Goal: Contribute content: Add original content to the website for others to see

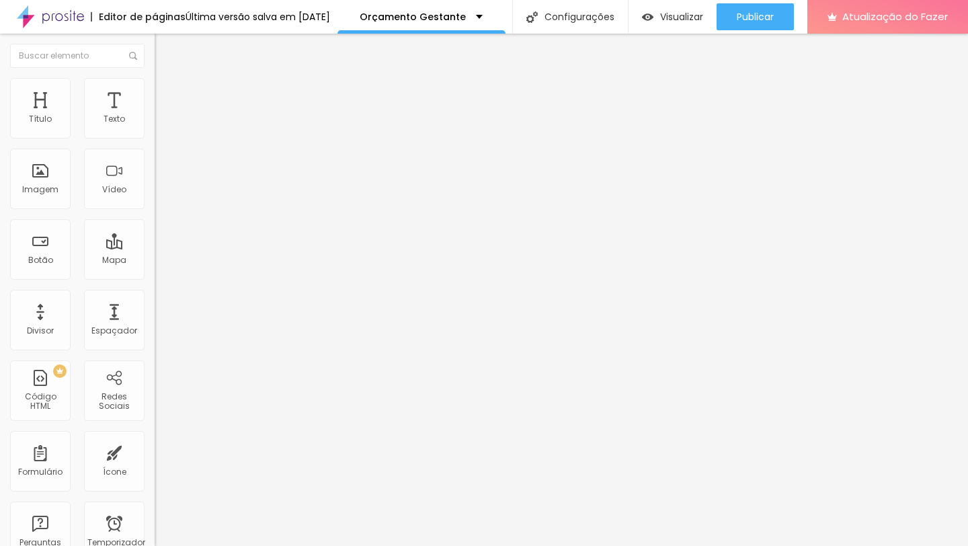
click at [165, 46] on img "button" at bounding box center [170, 49] width 11 height 11
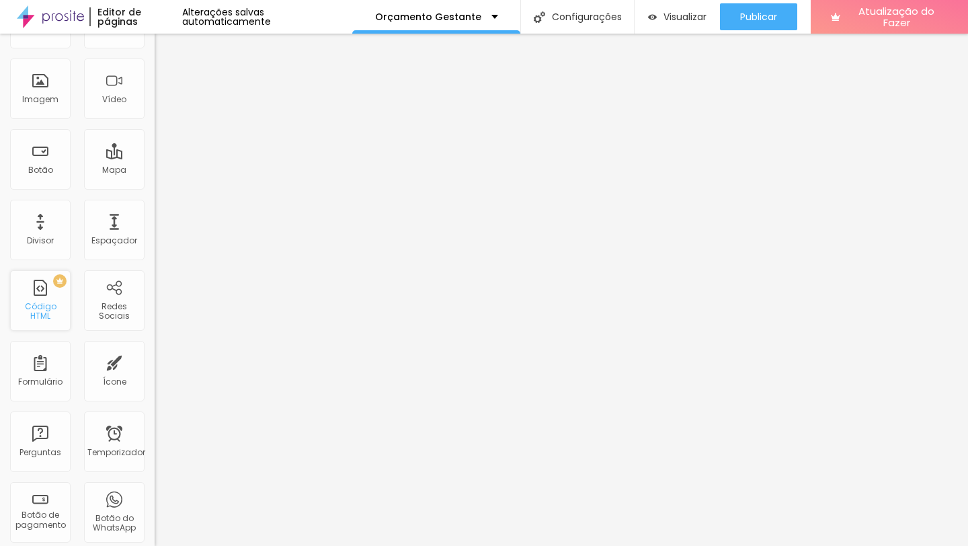
scroll to position [95, 0]
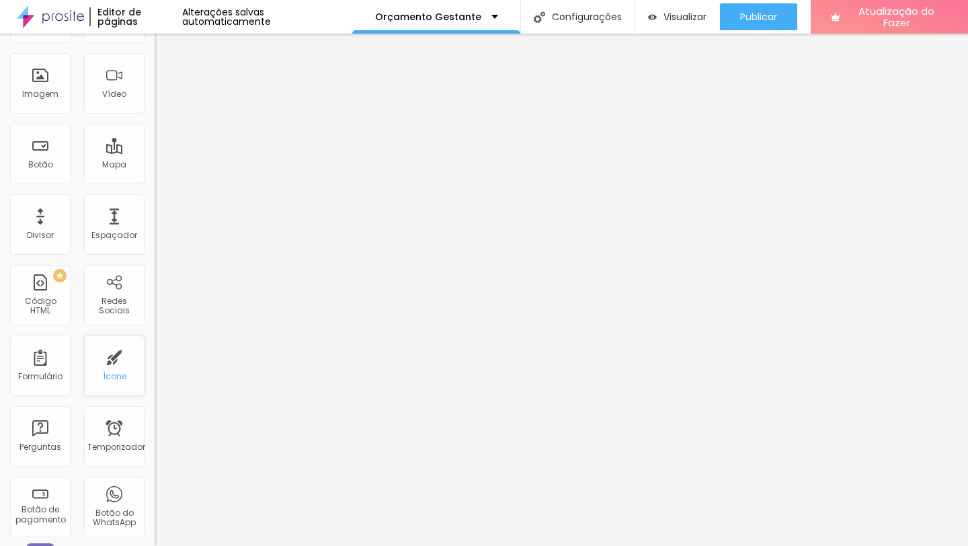
click at [118, 358] on div "Ícone" at bounding box center [114, 365] width 60 height 60
click at [114, 371] on font "Ícone" at bounding box center [115, 375] width 24 height 11
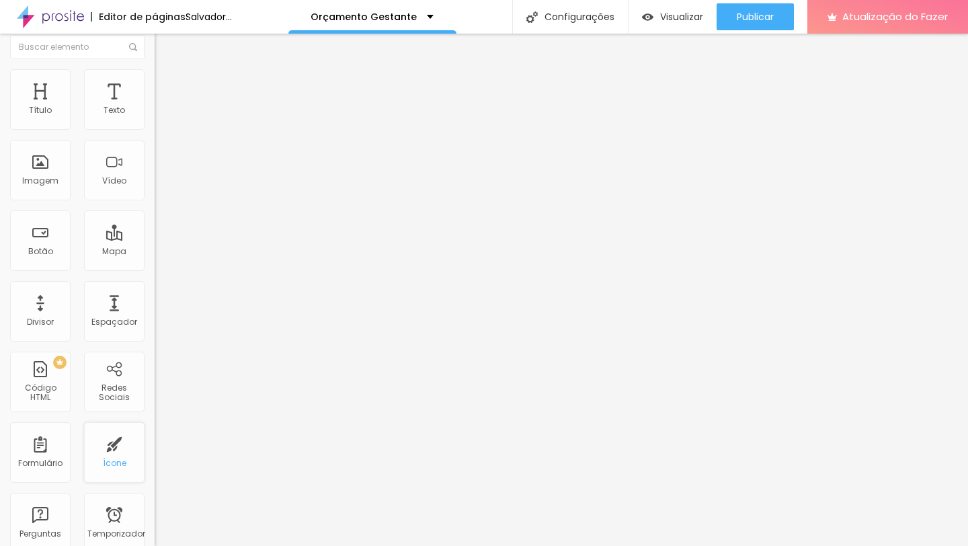
scroll to position [0, 0]
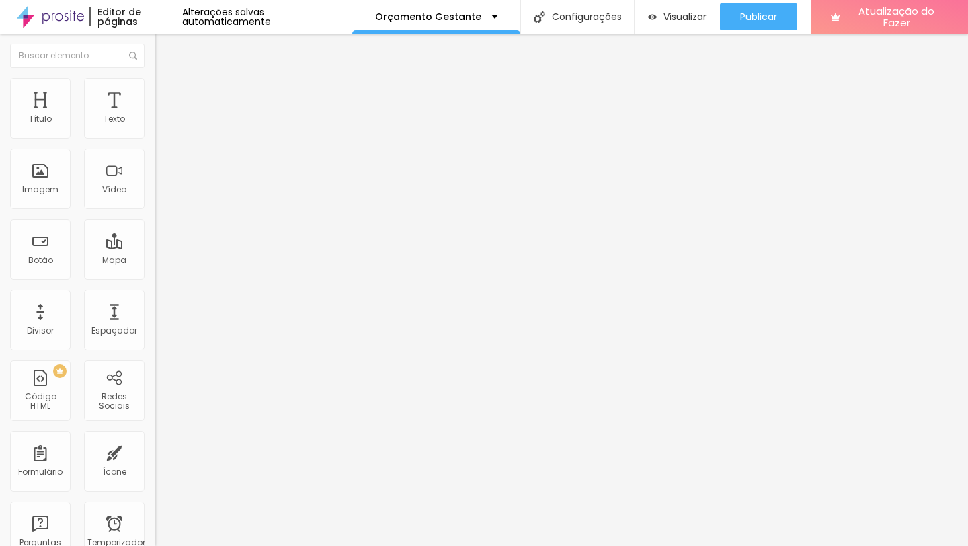
click at [165, 48] on img "button" at bounding box center [170, 49] width 11 height 11
click at [171, 124] on font "Ícone de trocarte" at bounding box center [206, 117] width 71 height 11
type input "whats"
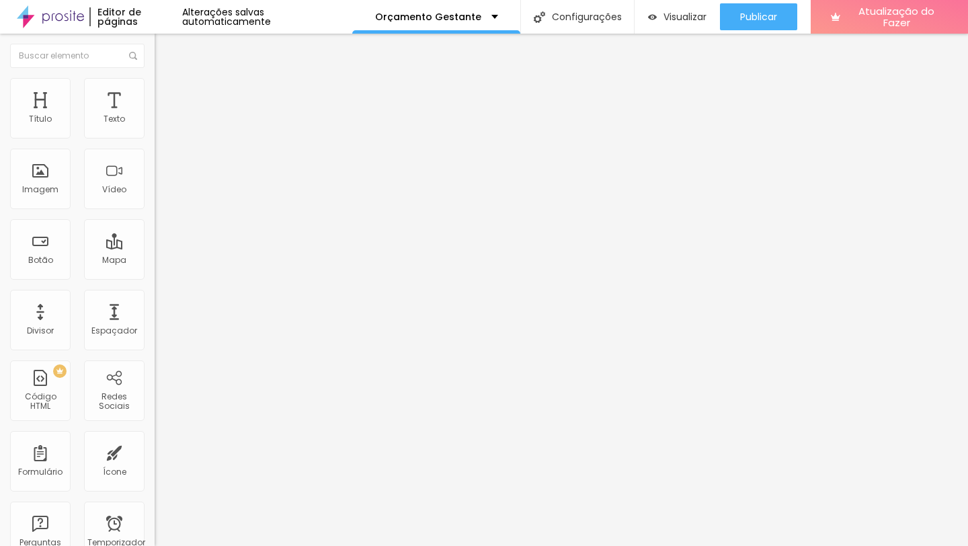
click at [155, 126] on input "Click me" at bounding box center [235, 119] width 161 height 13
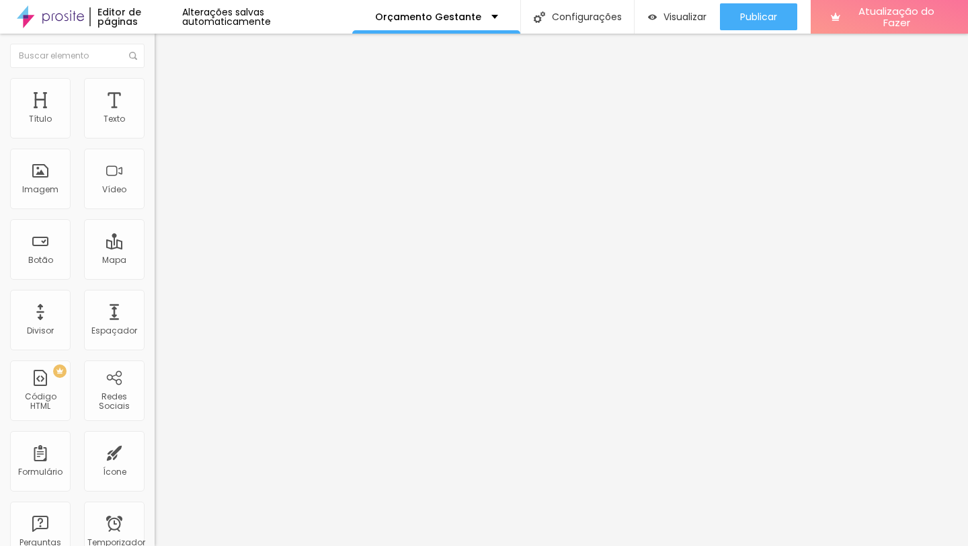
type input "CONVERSAR NO WHATSAPP"
click at [155, 153] on font "Alinhamento" at bounding box center [181, 146] width 53 height 11
click at [155, 209] on font "Normal" at bounding box center [170, 205] width 30 height 11
click at [155, 241] on span "Grande" at bounding box center [171, 234] width 32 height 11
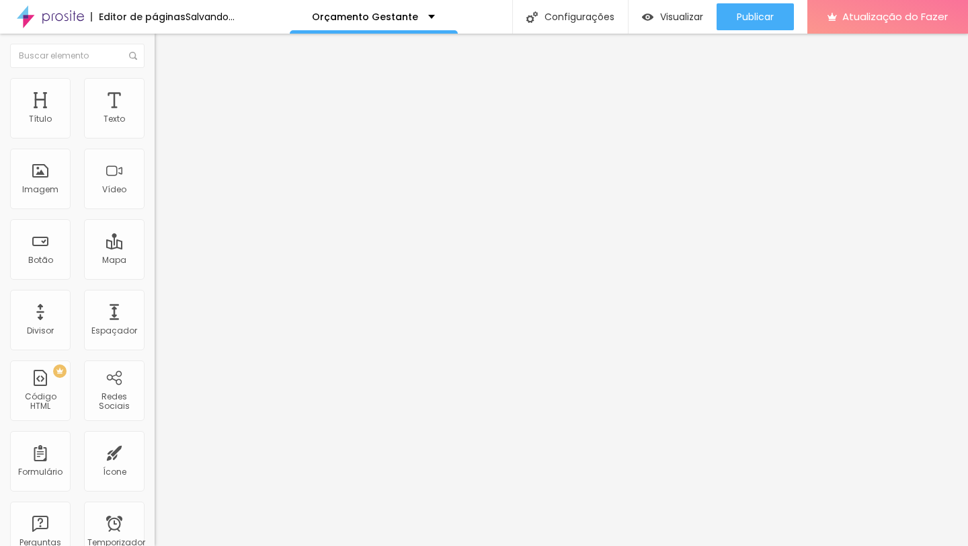
click at [155, 105] on ul "Conteúdo Estilo Avançado" at bounding box center [232, 85] width 155 height 40
click at [167, 93] on font "Estilo" at bounding box center [177, 86] width 21 height 11
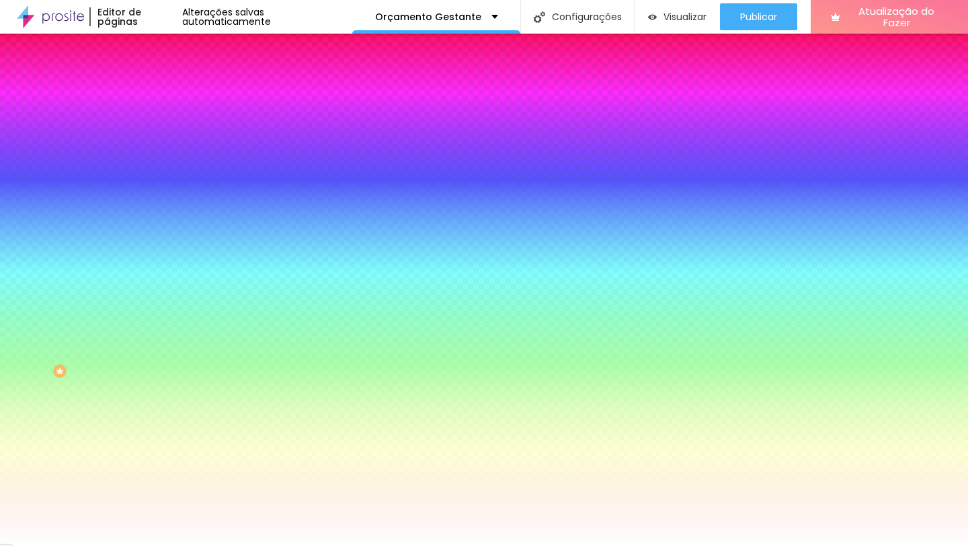
click at [155, 128] on div at bounding box center [232, 128] width 155 height 0
click at [122, 210] on div at bounding box center [484, 273] width 968 height 546
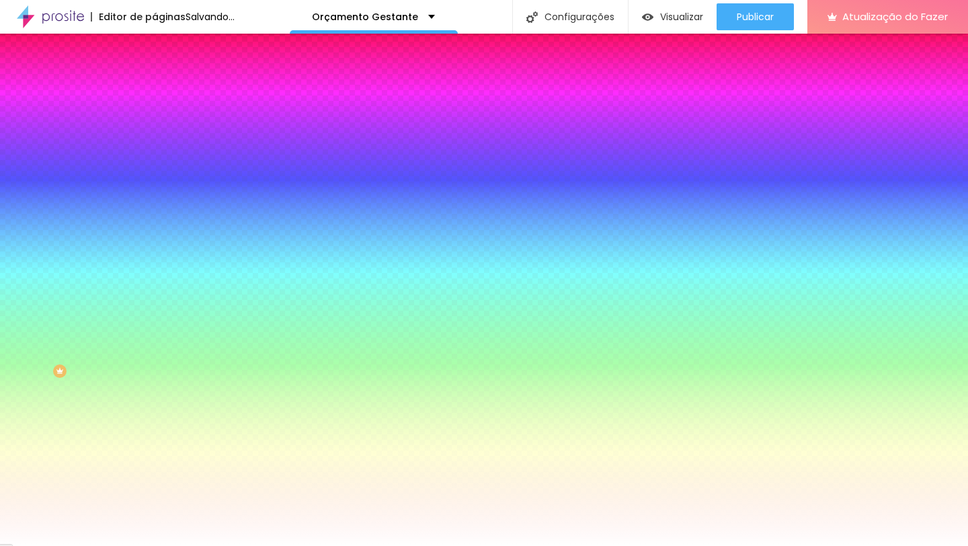
type input "#00EB7C"
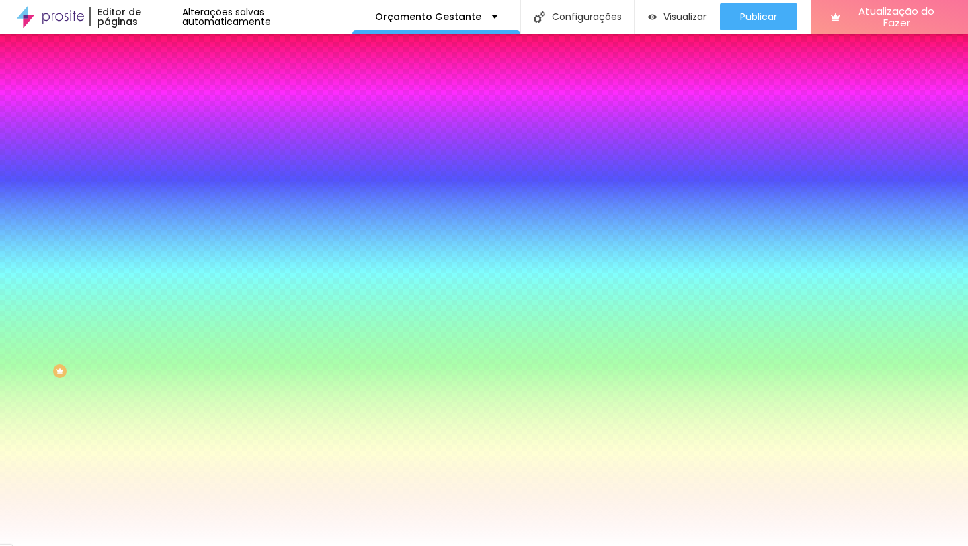
drag, startPoint x: 73, startPoint y: 194, endPoint x: 116, endPoint y: 159, distance: 55.4
click at [155, 142] on div at bounding box center [232, 142] width 155 height 0
click at [155, 119] on div "Cor de fundo Voltar ao padrão #00EB7C Tipografia Voltar ao padrão Borda Voltar …" at bounding box center [232, 325] width 155 height 440
click at [155, 494] on div at bounding box center [232, 494] width 155 height 0
click at [155, 202] on button "button" at bounding box center [164, 209] width 19 height 14
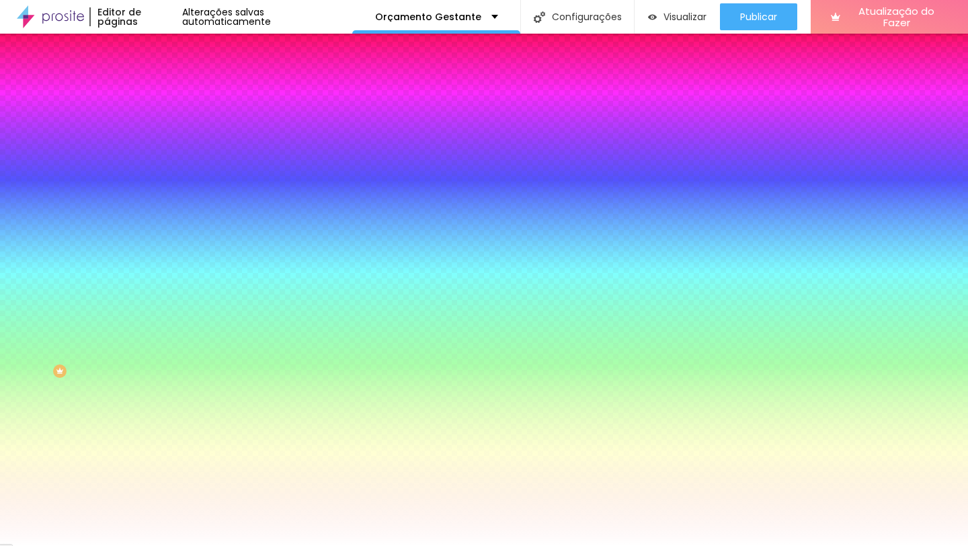
type input "#FFFFFF"
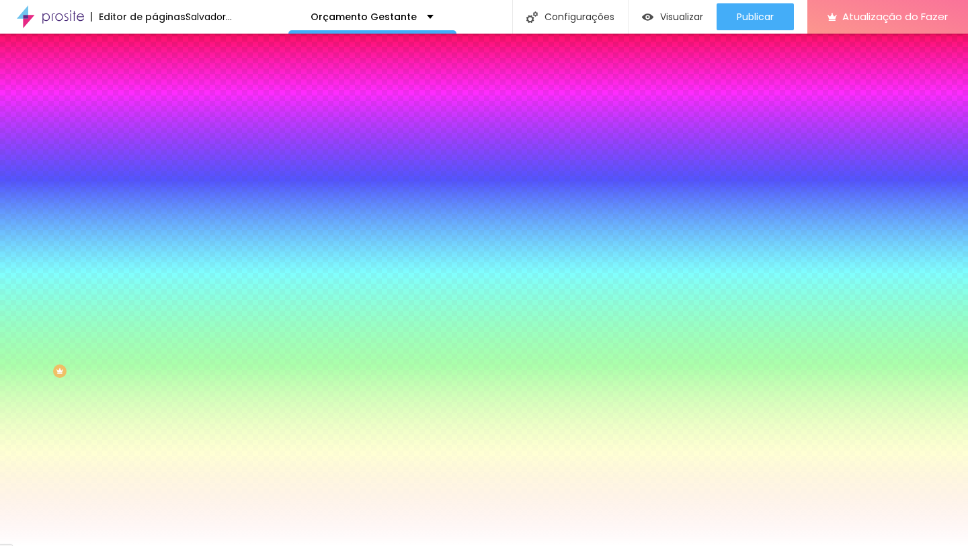
drag, startPoint x: 214, startPoint y: 347, endPoint x: 154, endPoint y: 311, distance: 69.6
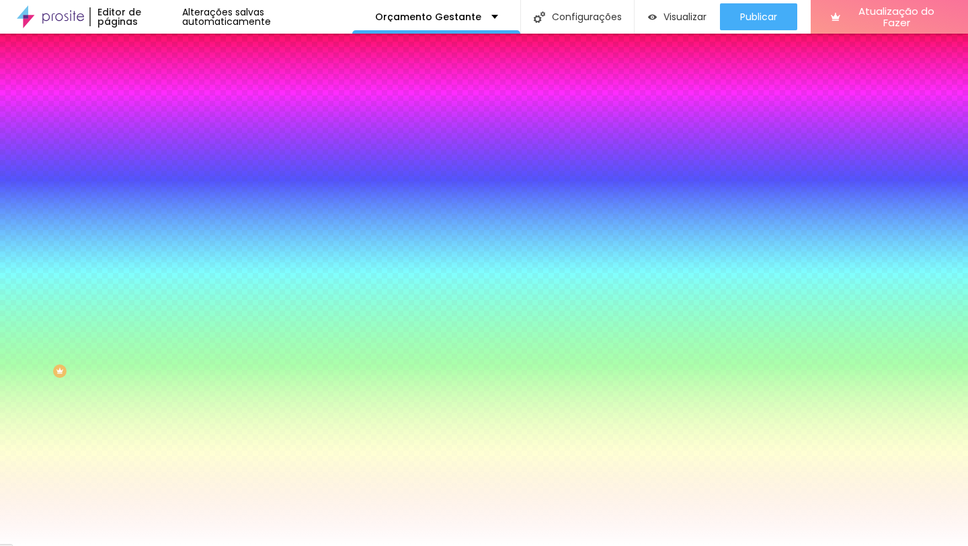
click at [396, 545] on div at bounding box center [484, 546] width 968 height 0
click at [155, 202] on button "button" at bounding box center [164, 209] width 19 height 14
type input "1"
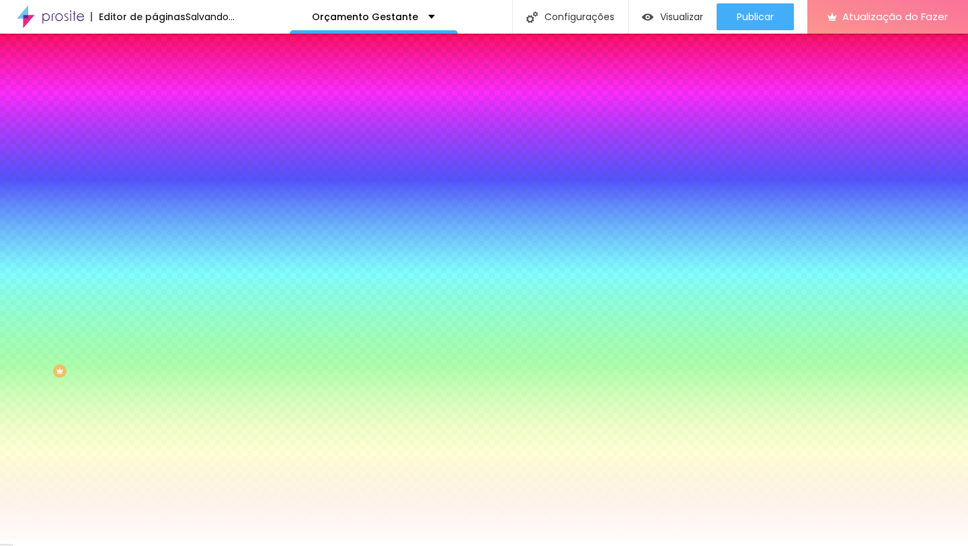
type input "0"
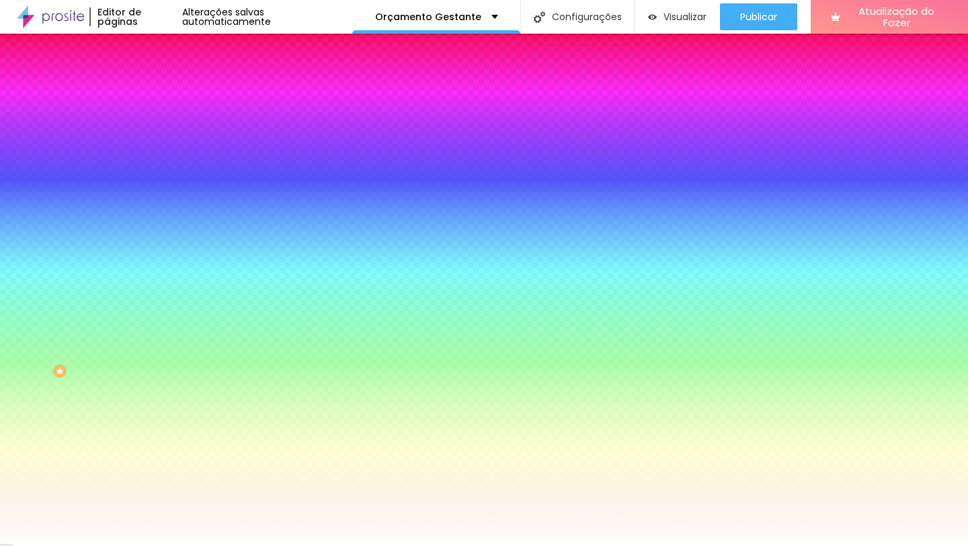
drag, startPoint x: 147, startPoint y: 288, endPoint x: 127, endPoint y: 287, distance: 19.5
drag, startPoint x: 127, startPoint y: 287, endPoint x: 155, endPoint y: 287, distance: 28.2
type input "1"
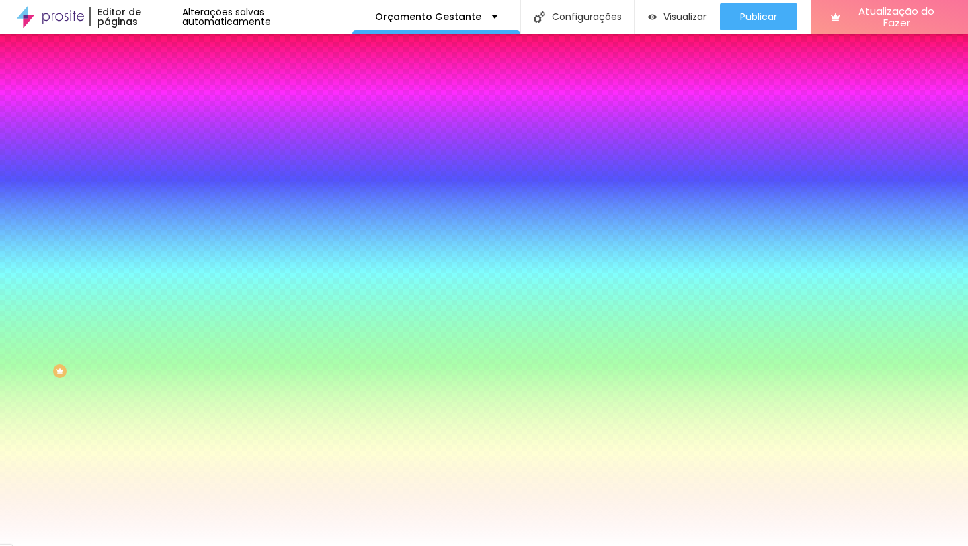
type input "1"
type input "2"
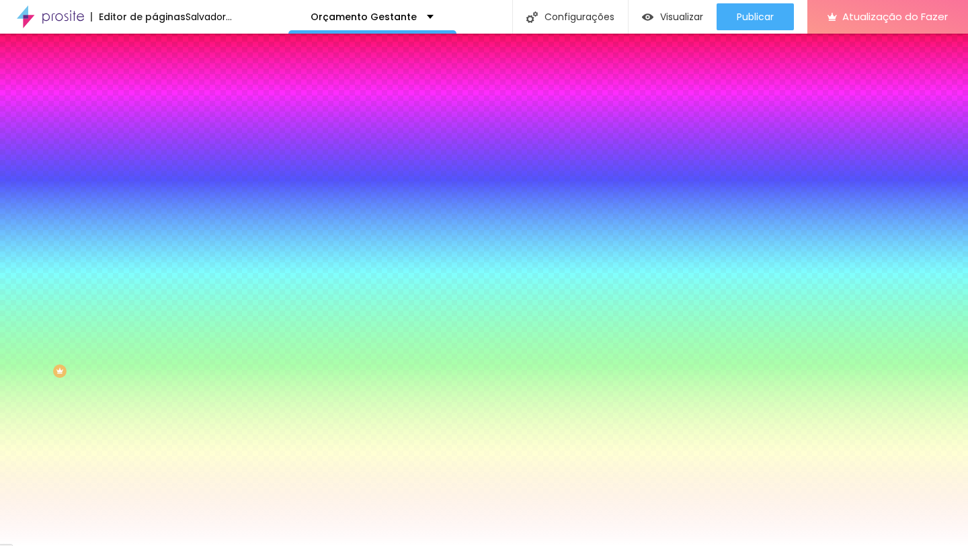
type input "3"
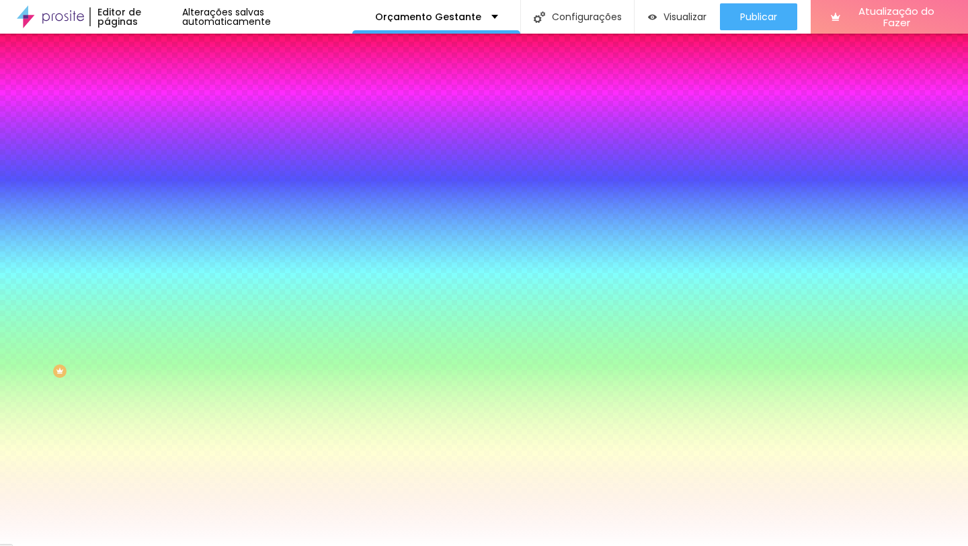
type input "2"
type input "1"
type input "0"
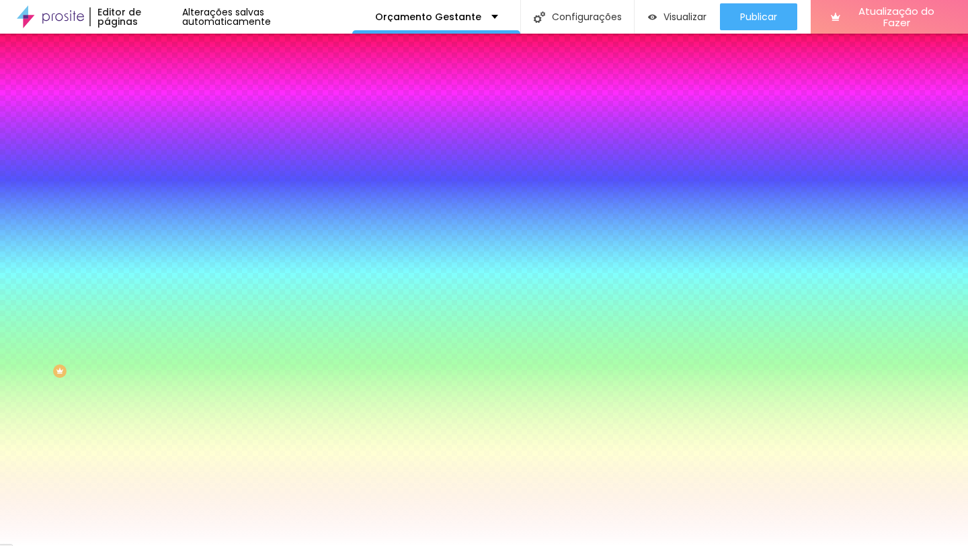
type input "0"
drag, startPoint x: 149, startPoint y: 286, endPoint x: 137, endPoint y: 300, distance: 18.2
click at [392, 545] on div at bounding box center [484, 546] width 968 height 0
click at [160, 171] on icon "button" at bounding box center [164, 171] width 8 height 8
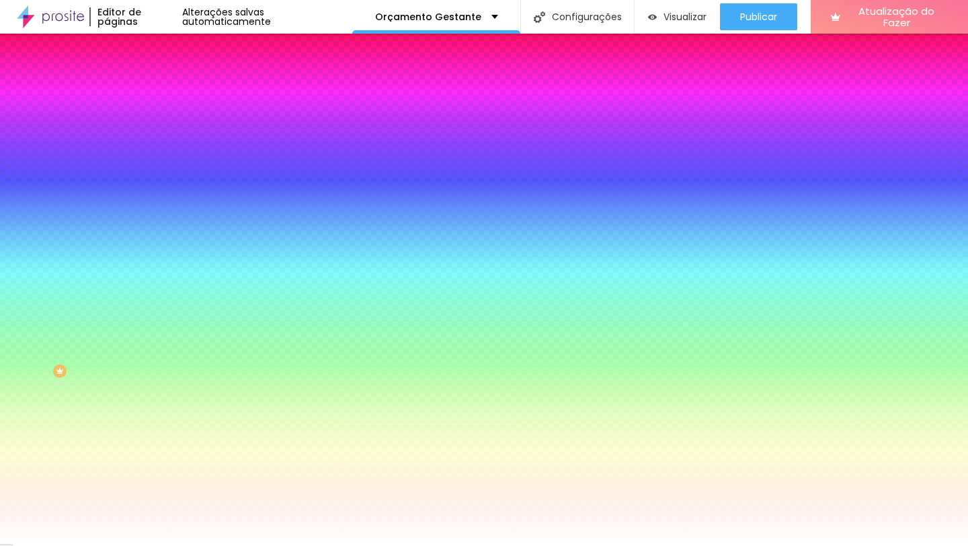
type input "#FFFFFF"
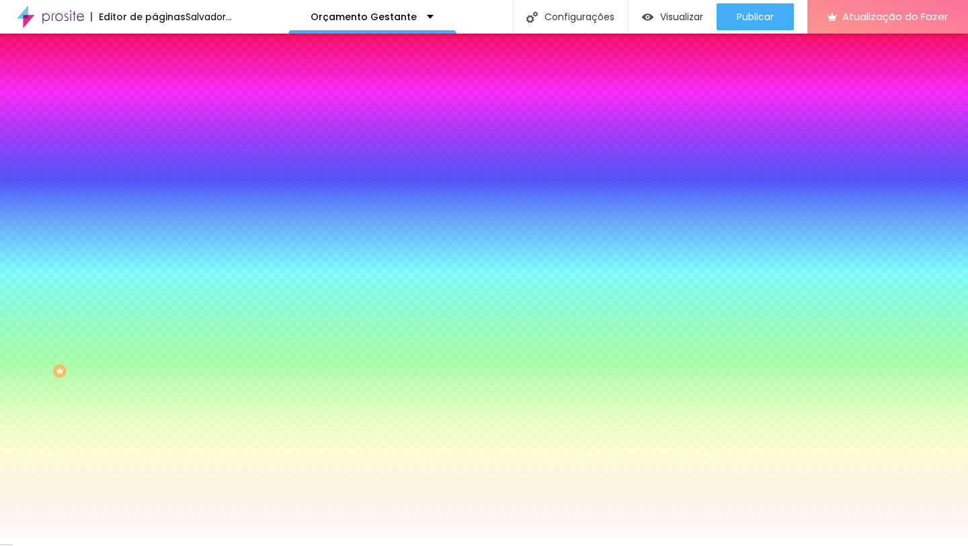
drag, startPoint x: 231, startPoint y: 360, endPoint x: 153, endPoint y: 306, distance: 94.7
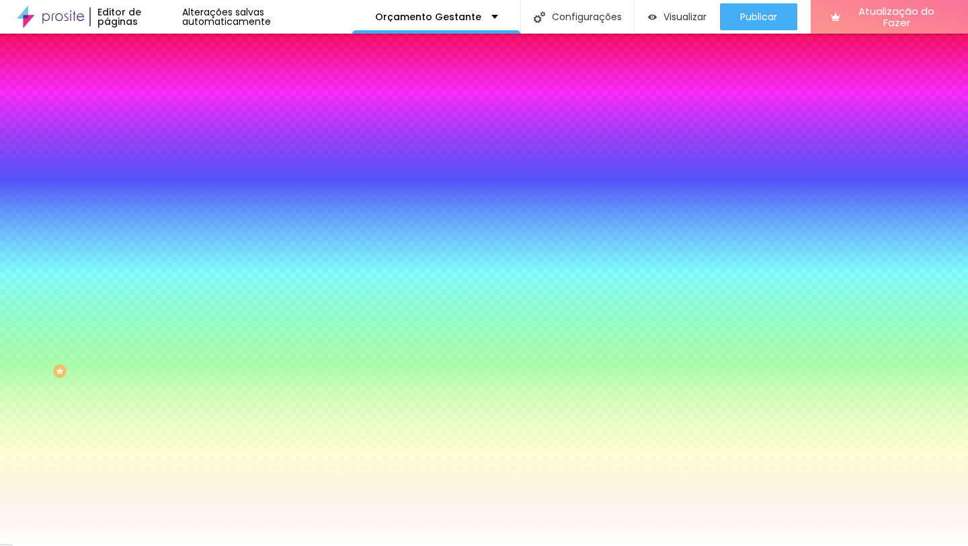
click at [452, 545] on div at bounding box center [484, 546] width 968 height 0
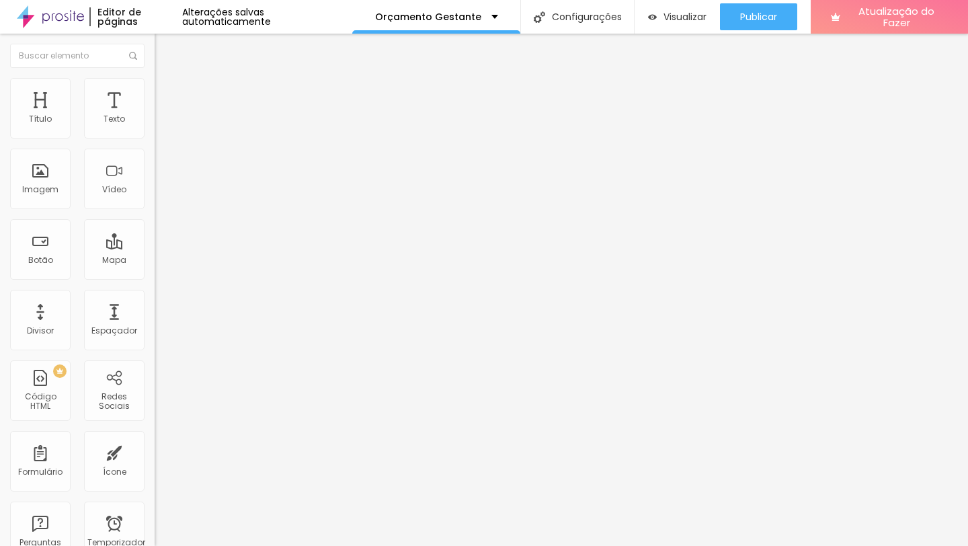
click at [167, 93] on font "Estilo" at bounding box center [177, 86] width 21 height 11
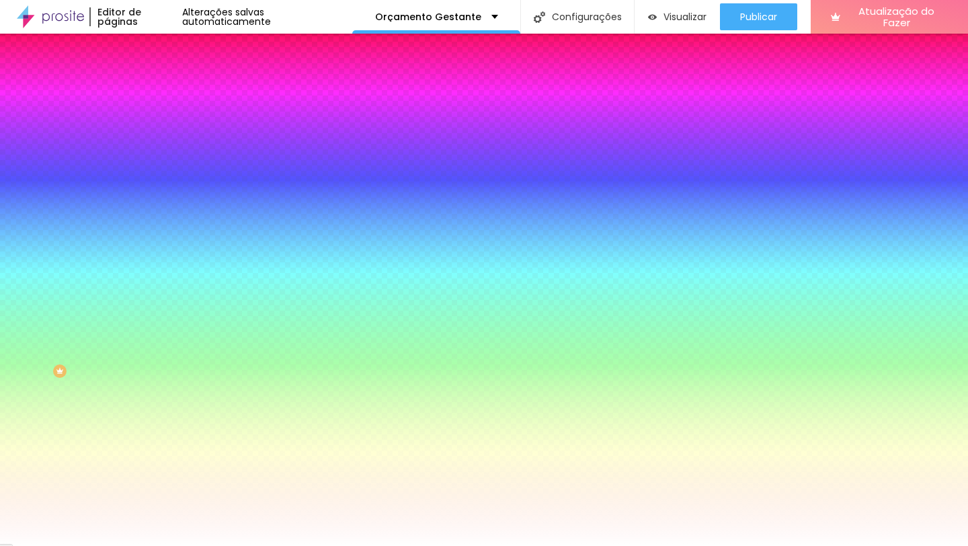
click at [155, 128] on div at bounding box center [232, 128] width 155 height 0
click at [117, 217] on div at bounding box center [484, 273] width 968 height 546
type input "#23B334"
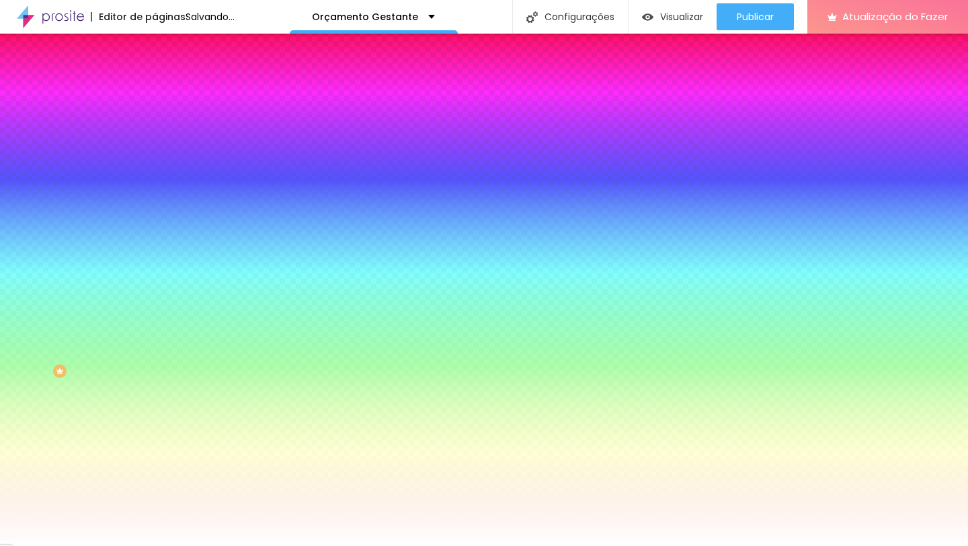
drag, startPoint x: 86, startPoint y: 211, endPoint x: 91, endPoint y: 182, distance: 29.4
click at [91, 182] on div at bounding box center [484, 273] width 968 height 546
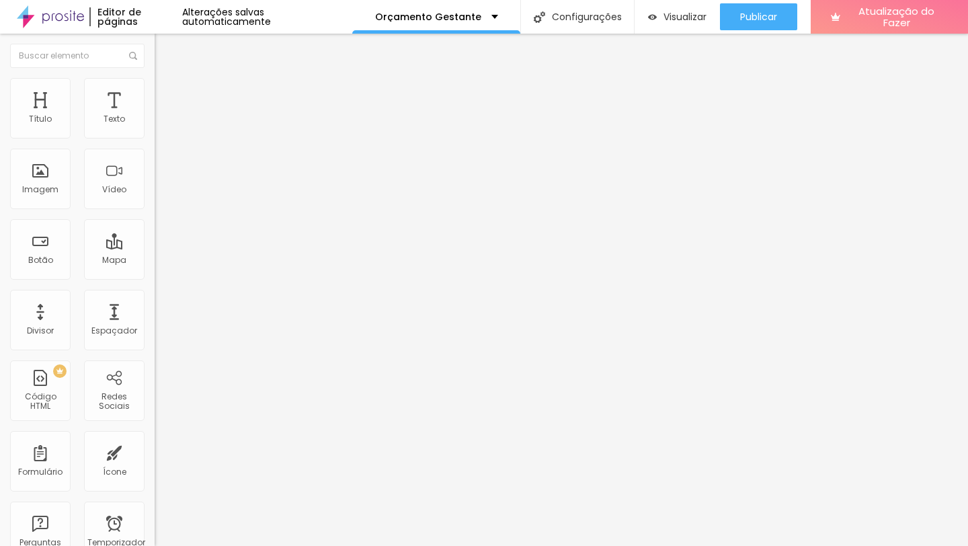
click at [155, 89] on li "Estilo" at bounding box center [232, 84] width 155 height 13
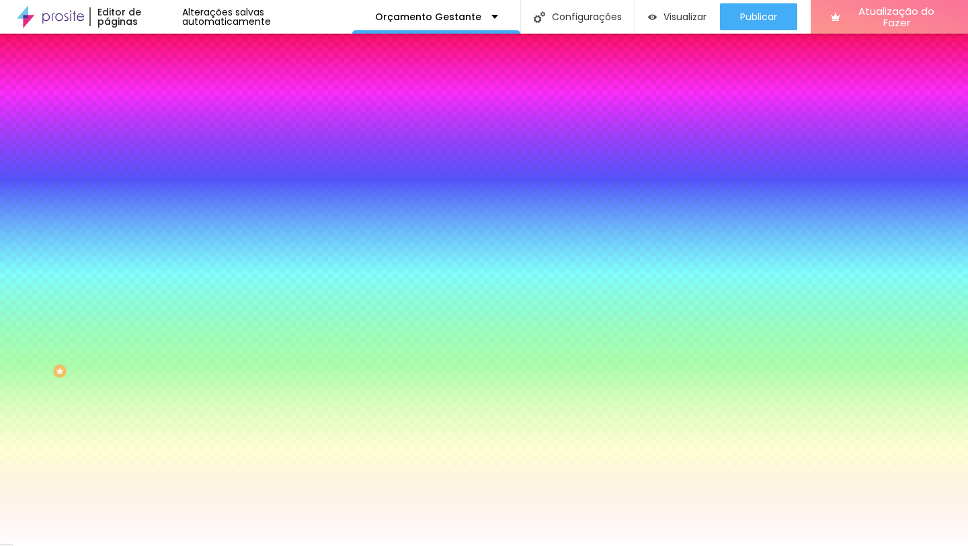
click at [155, 128] on div at bounding box center [232, 128] width 155 height 0
type input "#00D36F"
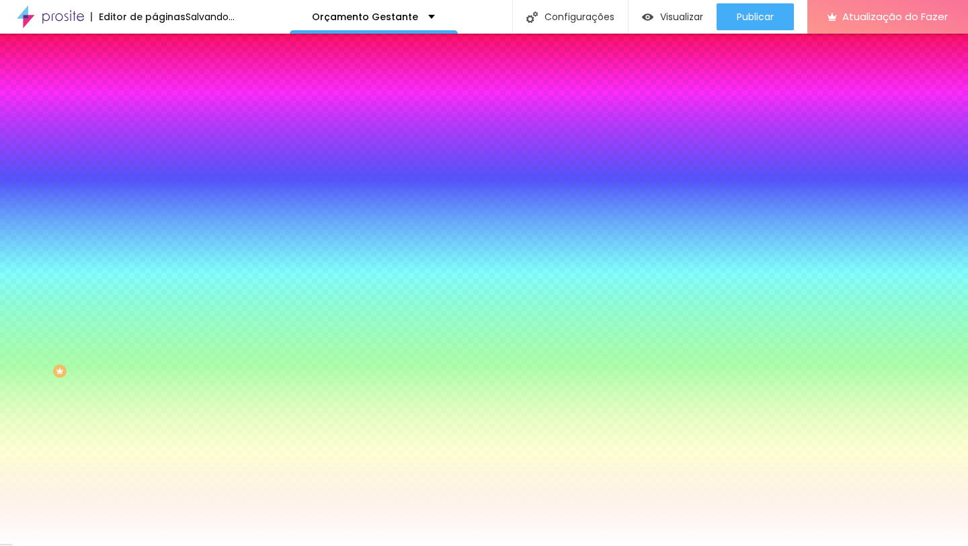
drag, startPoint x: 107, startPoint y: 160, endPoint x: 114, endPoint y: 169, distance: 12.0
click at [155, 142] on div at bounding box center [232, 142] width 155 height 0
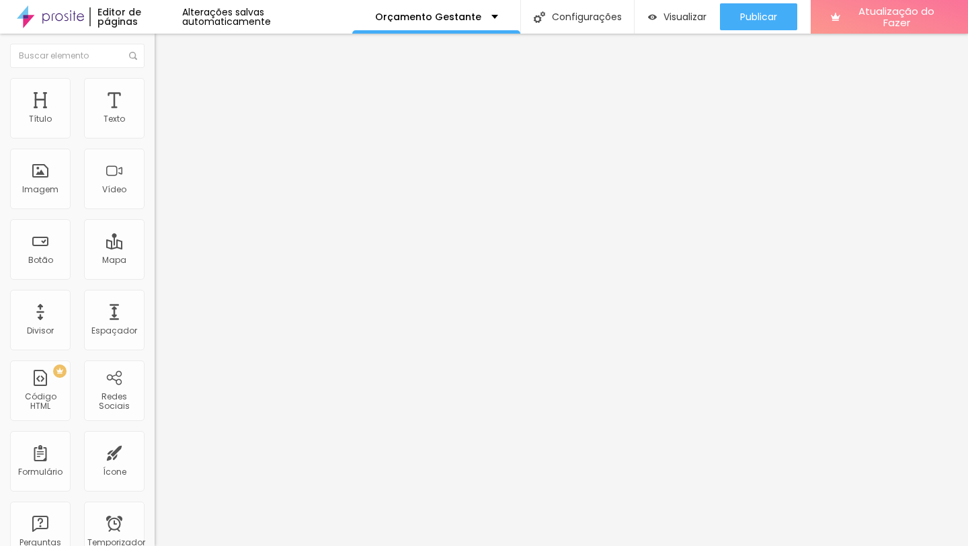
click at [155, 274] on input "[URL][DOMAIN_NAME]" at bounding box center [235, 269] width 161 height 13
click at [155, 276] on input "https://" at bounding box center [235, 269] width 161 height 13
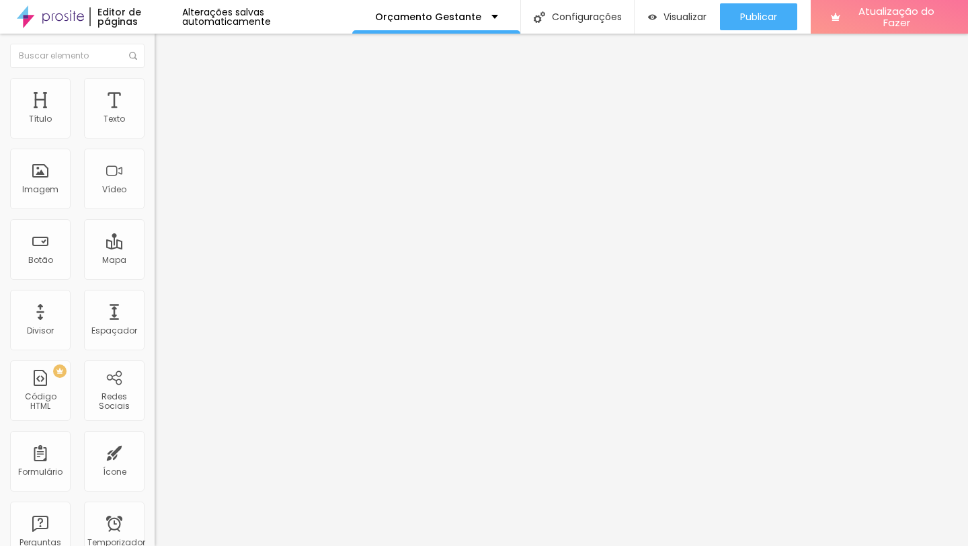
click at [155, 276] on input "https://" at bounding box center [235, 269] width 161 height 13
paste input "://[DOMAIN_NAME][URL]"
type input "[URL][DOMAIN_NAME]"
click at [155, 358] on div "Editar nulo Conteúdo Estilo Avançado Texto CONVERSAR NO WHATSAPP Alinhamento [G…" at bounding box center [232, 290] width 155 height 512
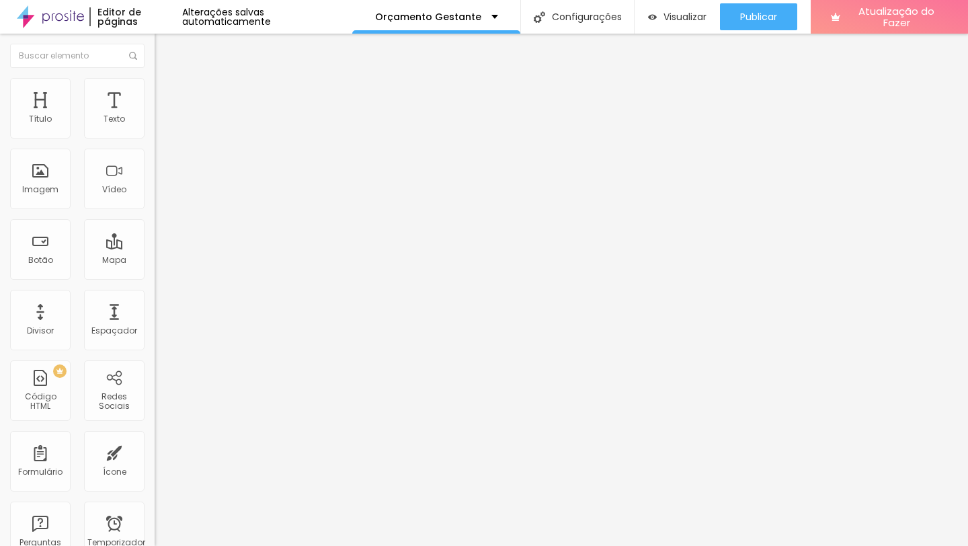
click at [155, 126] on input "Click me" at bounding box center [235, 119] width 161 height 13
type input "CONVERSAR NO WHATSAPP"
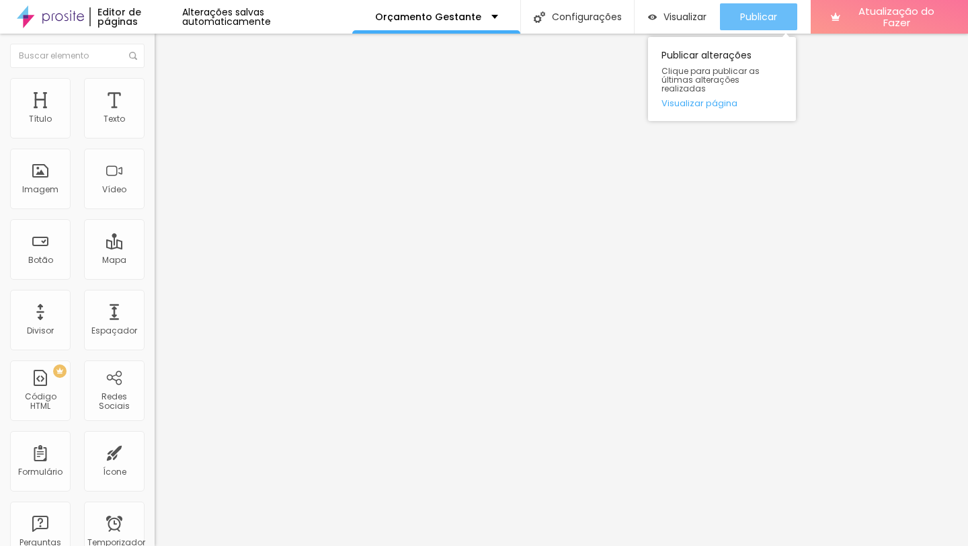
click at [766, 18] on font "Publicar" at bounding box center [758, 16] width 37 height 13
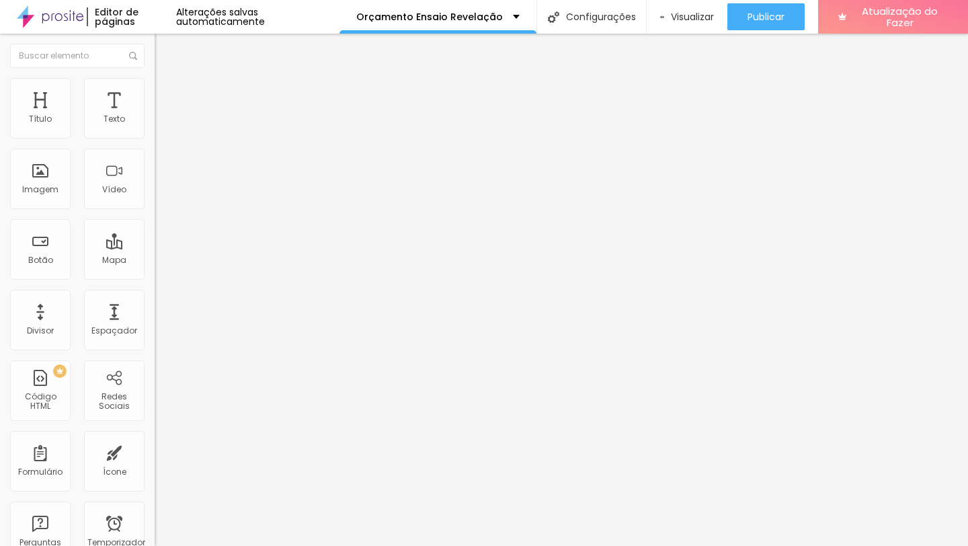
click at [155, 126] on input "Click me" at bounding box center [235, 119] width 161 height 13
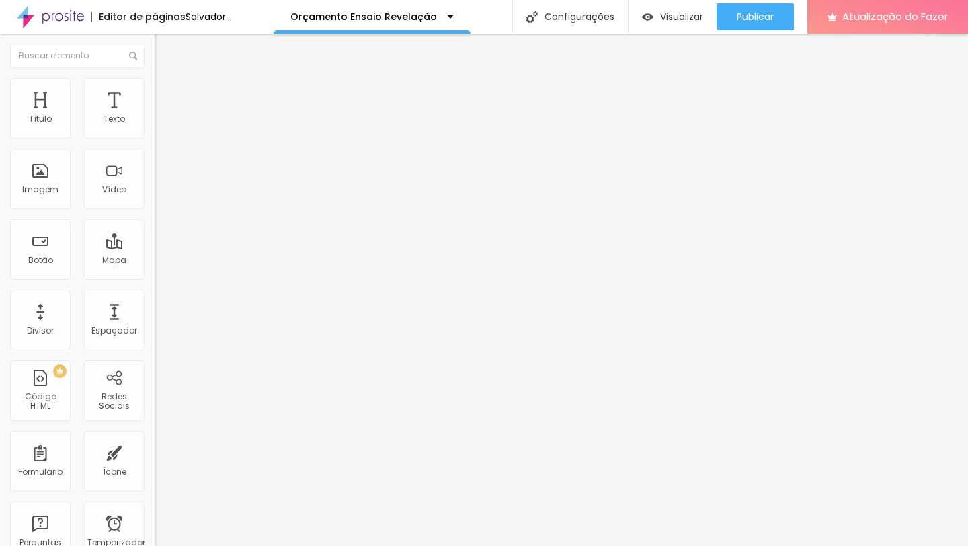
type input "CONVERSAR NO WHATSAPP"
click at [155, 204] on font "Tamanho" at bounding box center [176, 197] width 42 height 11
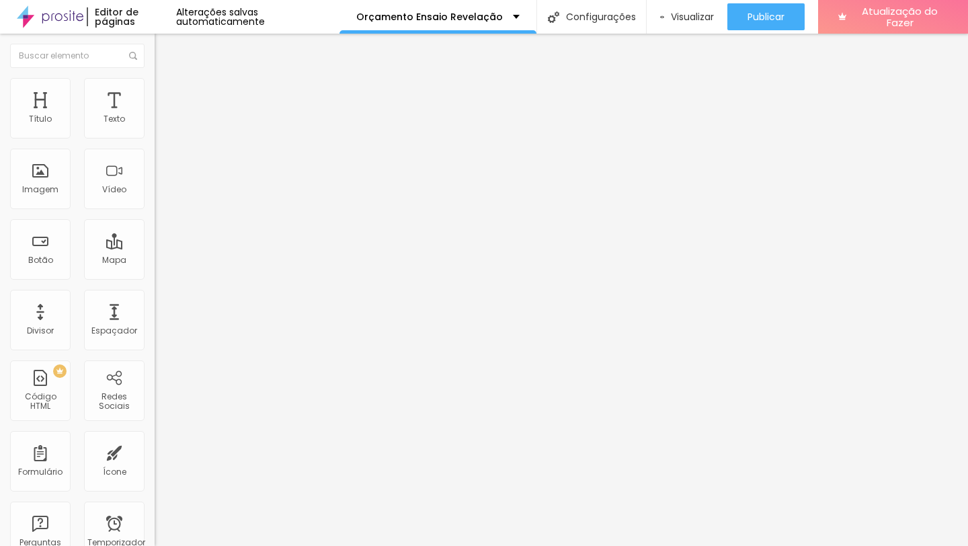
click at [155, 241] on span "Grande" at bounding box center [171, 234] width 32 height 11
click at [155, 87] on li "Estilo" at bounding box center [232, 84] width 155 height 13
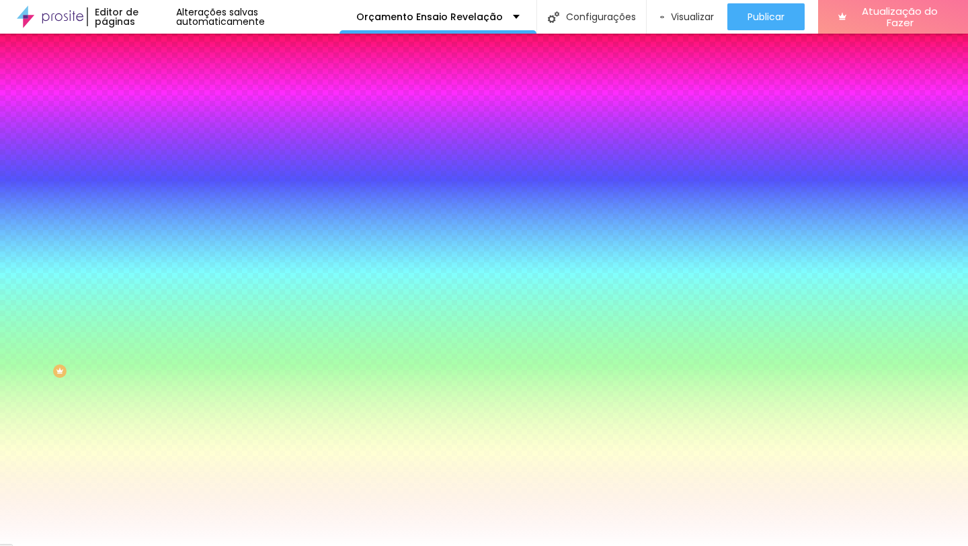
click at [155, 136] on input "#FFFFFF" at bounding box center [235, 134] width 161 height 13
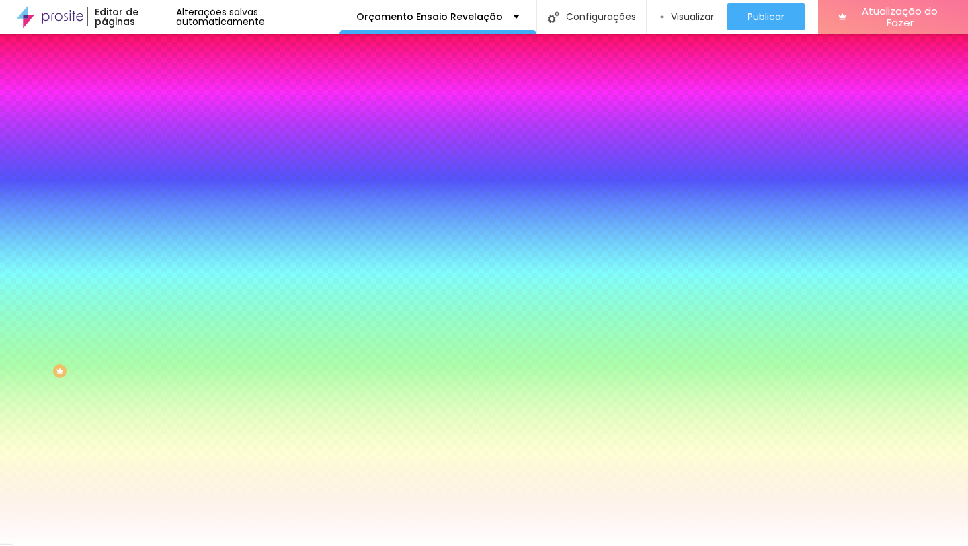
paste input "00D36"
type input "#00D36F"
click at [155, 202] on button "button" at bounding box center [164, 209] width 19 height 14
type input "#FFFFFF"
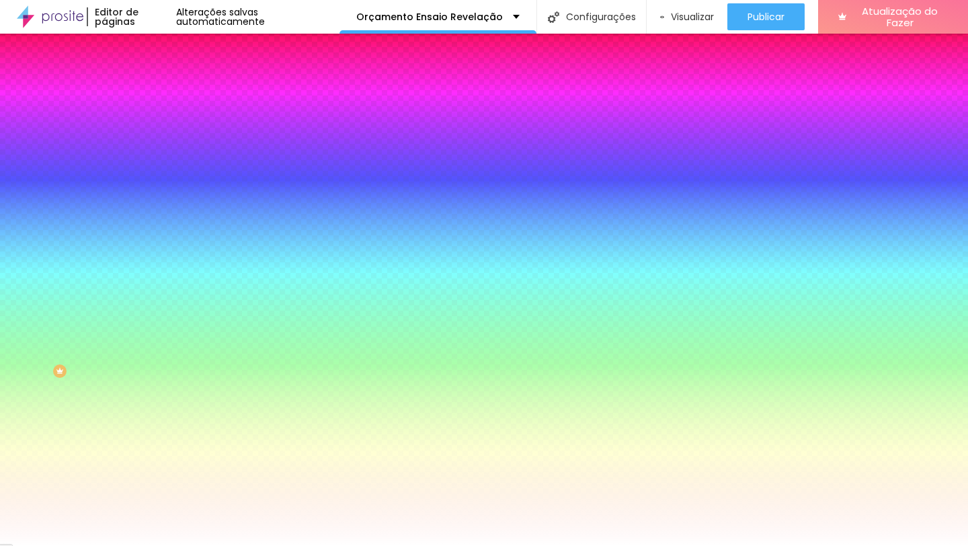
drag, startPoint x: 226, startPoint y: 344, endPoint x: 163, endPoint y: 321, distance: 66.8
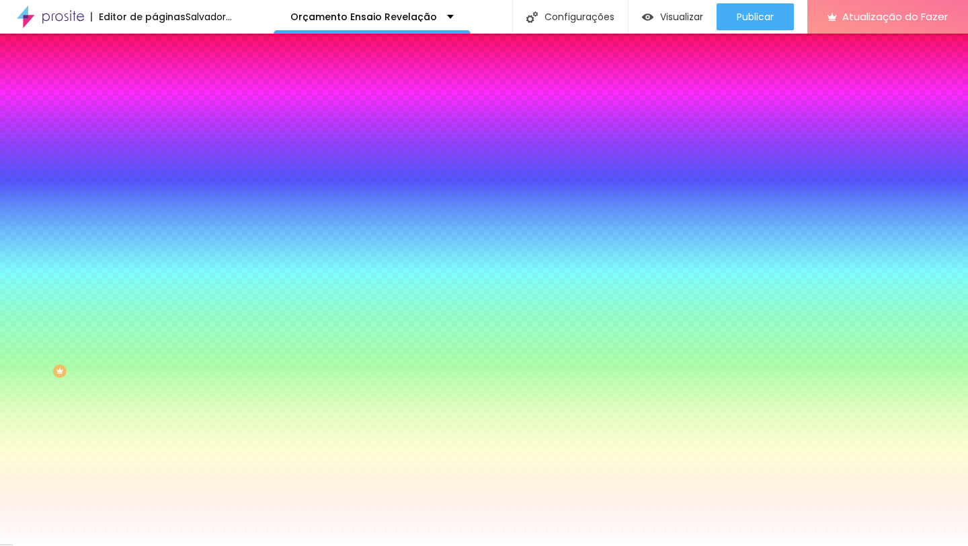
type input "1"
type input "2"
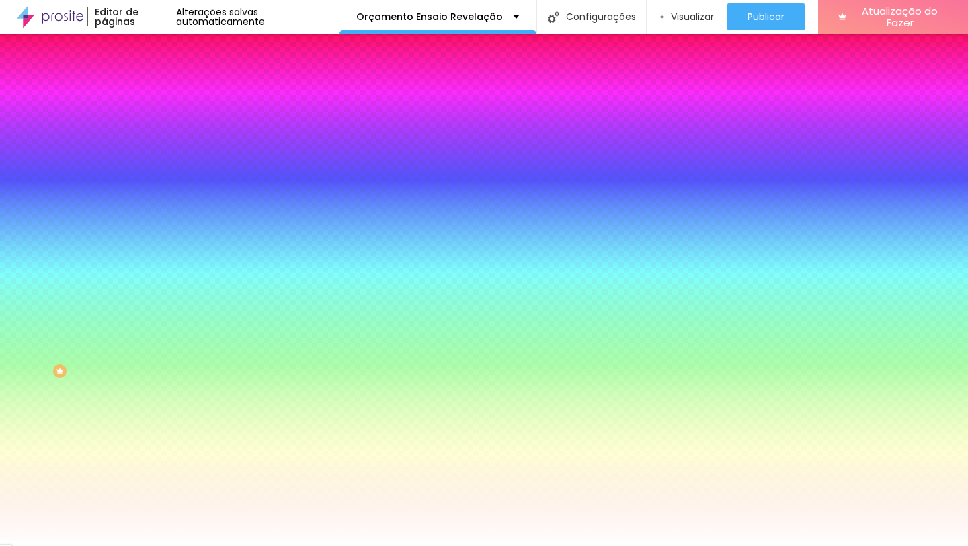
type input "1"
type input "0"
drag, startPoint x: 145, startPoint y: 283, endPoint x: 121, endPoint y: 281, distance: 24.3
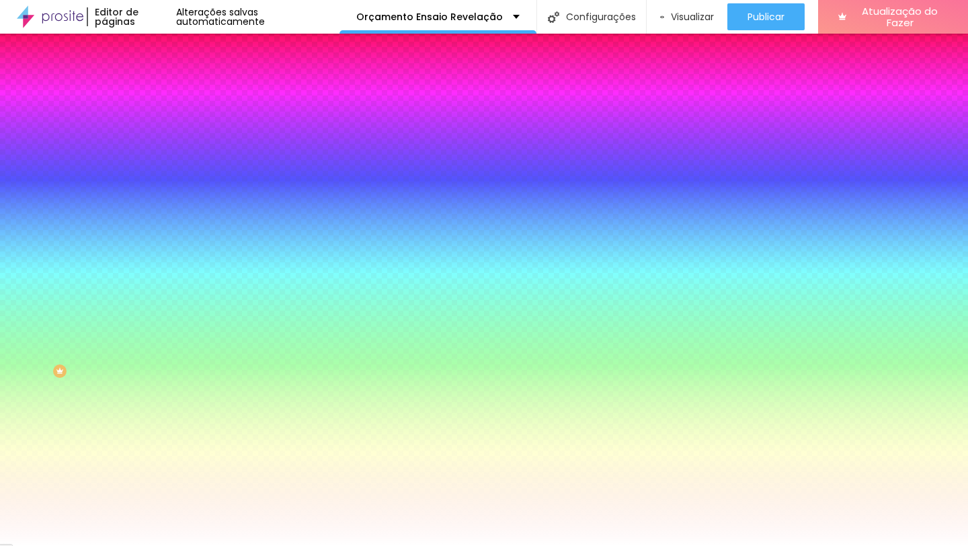
click at [139, 545] on div at bounding box center [484, 546] width 968 height 0
click at [155, 167] on button "button" at bounding box center [164, 172] width 19 height 14
type input "#FFFFFF"
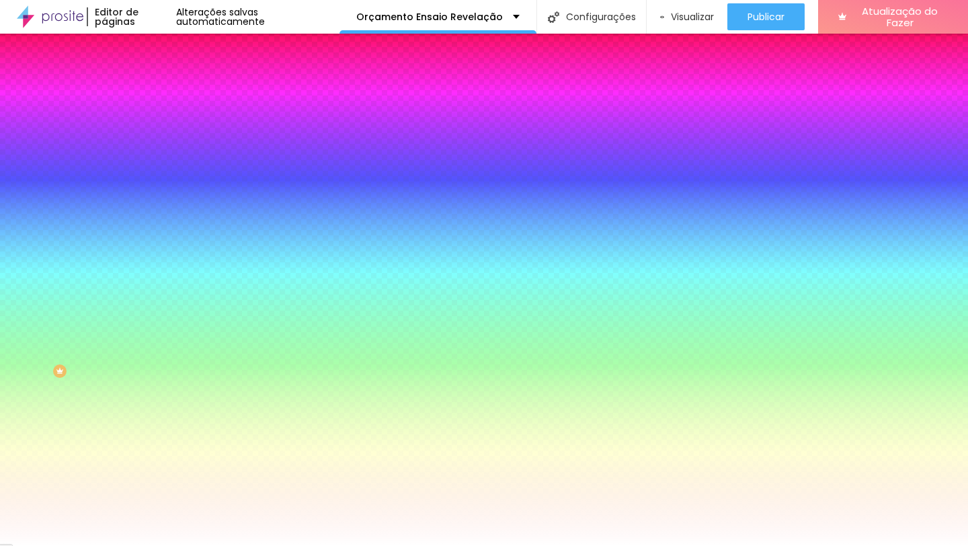
drag, startPoint x: 219, startPoint y: 346, endPoint x: 171, endPoint y: 318, distance: 56.0
click at [549, 545] on div at bounding box center [484, 546] width 968 height 0
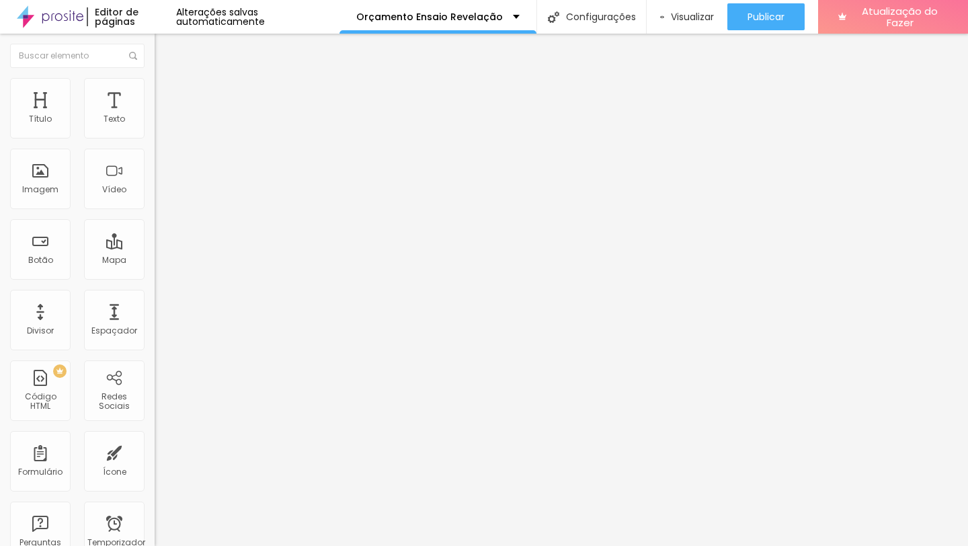
click at [155, 271] on input "[URL][DOMAIN_NAME]" at bounding box center [235, 269] width 161 height 13
click at [155, 277] on input "https://" at bounding box center [235, 269] width 161 height 13
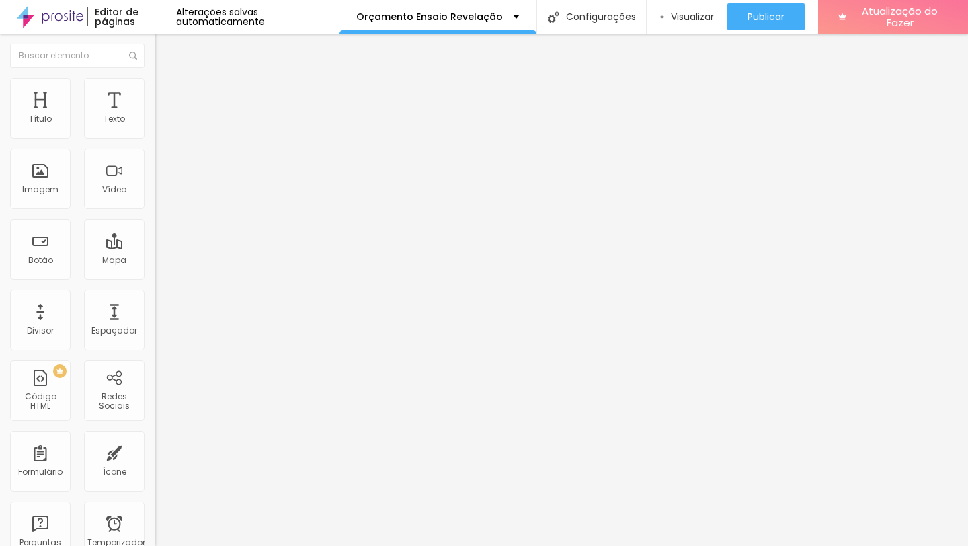
click at [155, 277] on input "https://" at bounding box center [235, 269] width 161 height 13
paste input "://[DOMAIN_NAME][URL]"
type input "[URL][DOMAIN_NAME]"
click at [155, 348] on div "Editar nulo Conteúdo Estilo Avançado Texto CONVERSAR NO WHATSAPP Alinhamento [G…" at bounding box center [232, 290] width 155 height 512
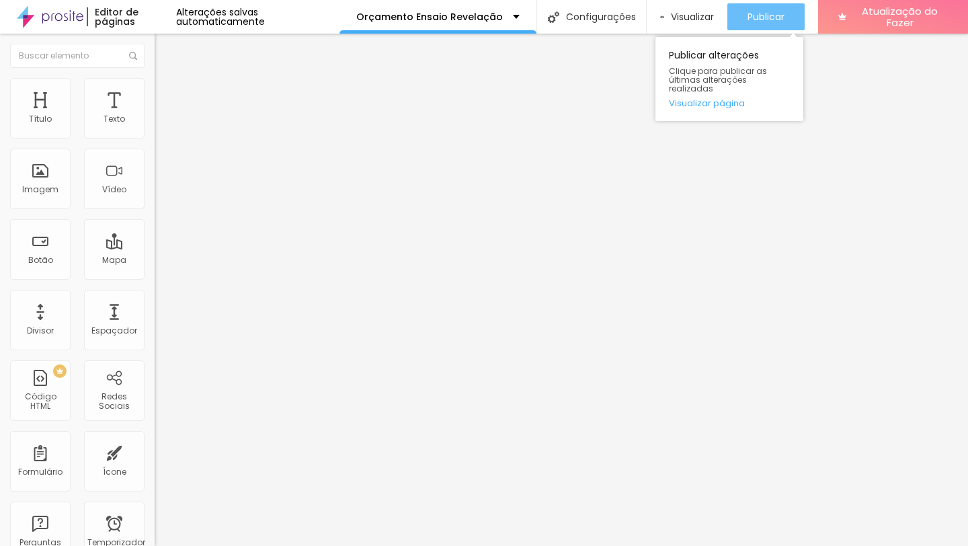
click at [763, 10] on font "Publicar" at bounding box center [765, 16] width 37 height 13
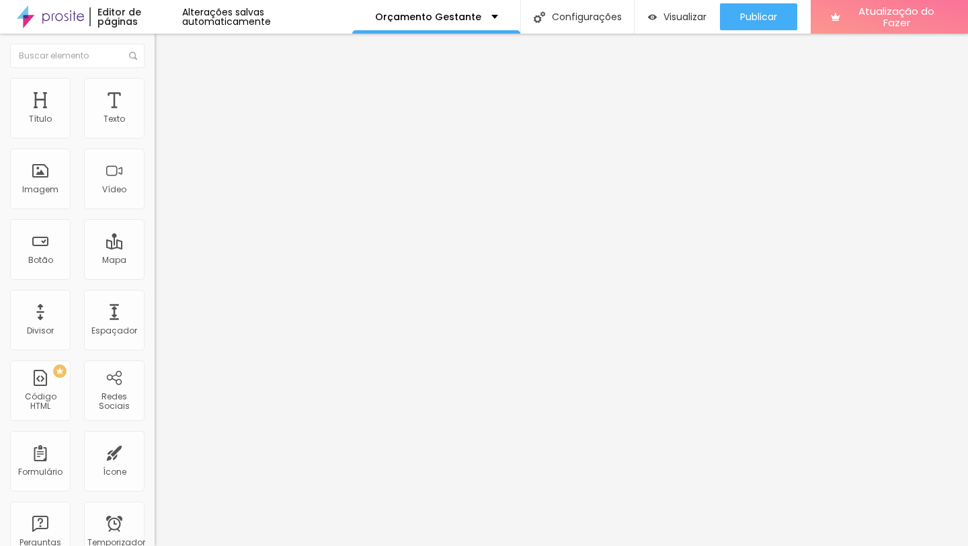
click at [155, 89] on li "Estilo" at bounding box center [232, 84] width 155 height 13
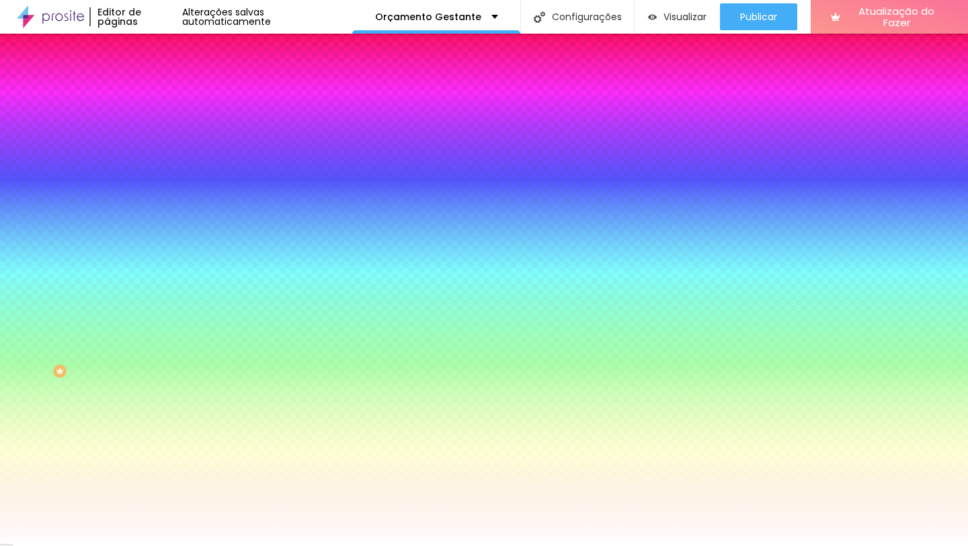
click at [155, 138] on input "#00D36F" at bounding box center [235, 134] width 161 height 13
